Goal: Navigation & Orientation: Find specific page/section

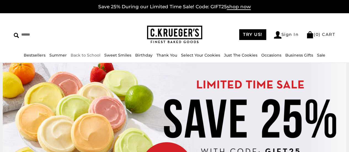
click at [88, 56] on link "Back to School" at bounding box center [86, 55] width 30 height 5
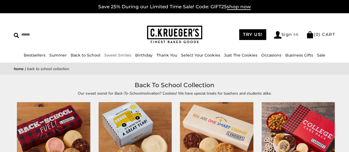
click at [114, 53] on link "Sweet Smiles" at bounding box center [117, 55] width 27 height 5
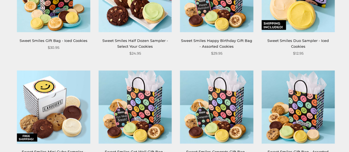
scroll to position [685, 0]
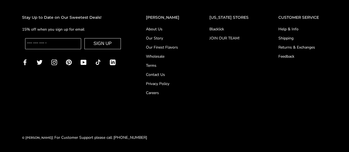
click at [167, 37] on link "Our Story" at bounding box center [166, 38] width 41 height 6
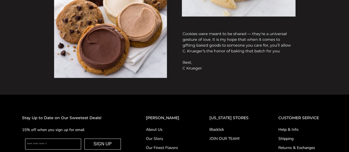
scroll to position [525, 0]
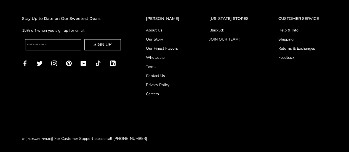
click at [114, 62] on span "LinkedIn" at bounding box center [113, 62] width 6 height 5
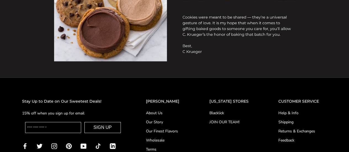
scroll to position [526, 0]
